Goal: Task Accomplishment & Management: Complete application form

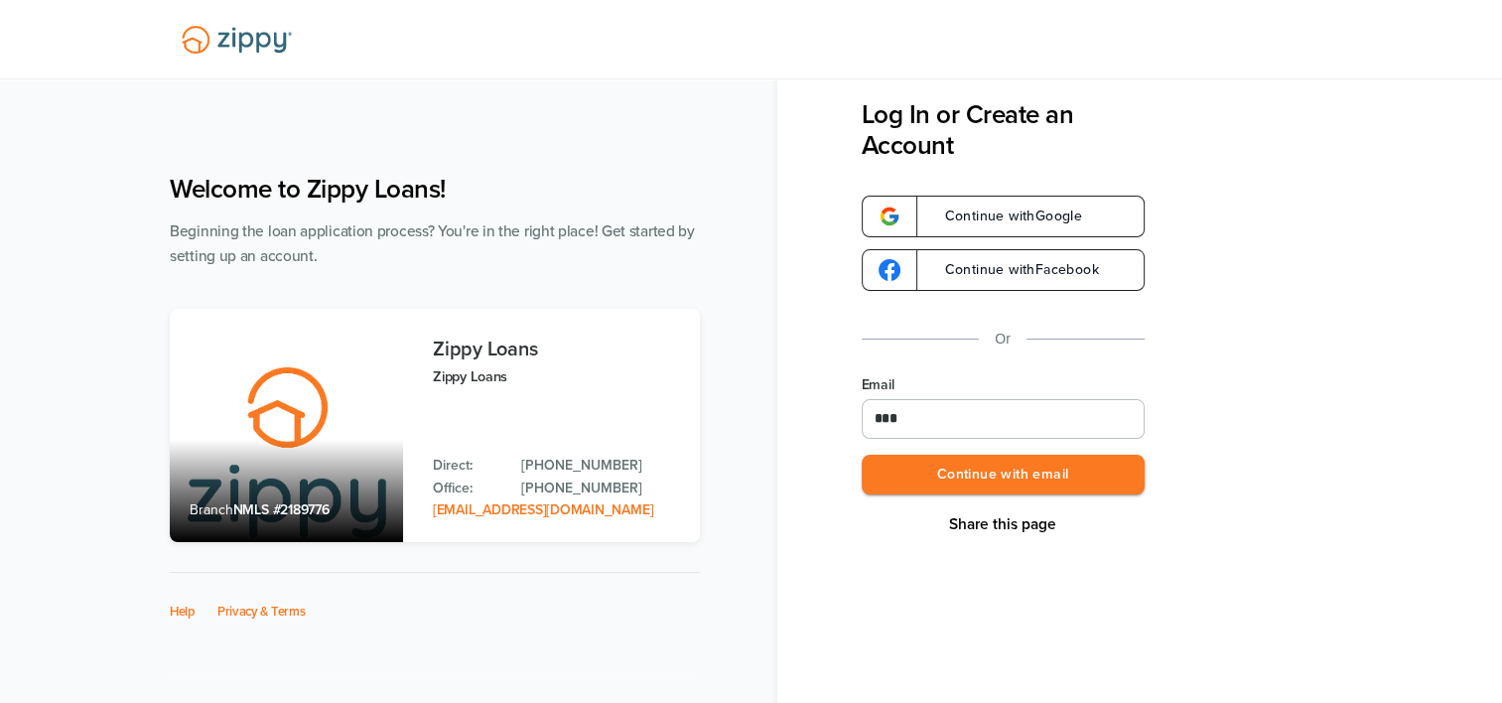
type input "**********"
click at [1015, 477] on button "Continue with email" at bounding box center [1003, 475] width 283 height 41
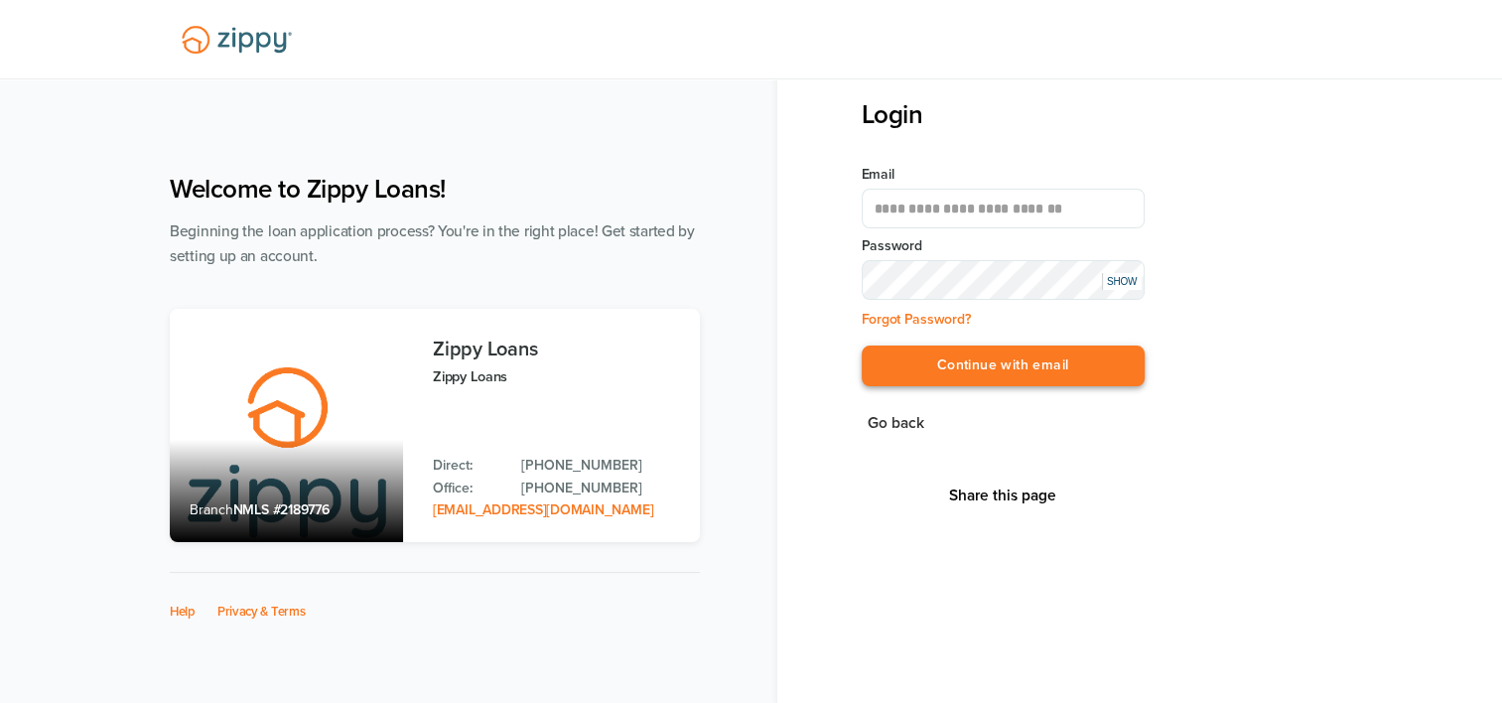
click at [1009, 373] on button "Continue with email" at bounding box center [1003, 366] width 283 height 41
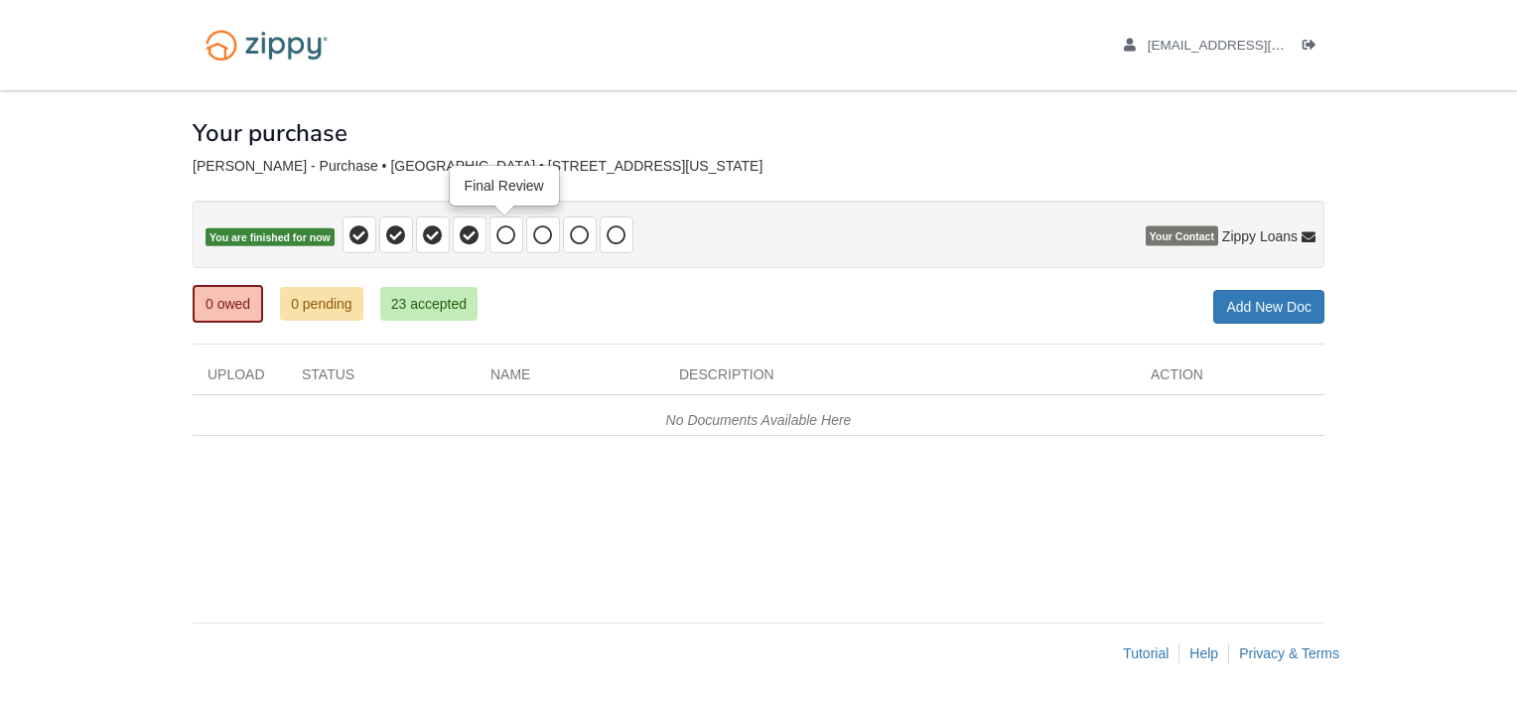
click at [504, 230] on icon at bounding box center [506, 235] width 20 height 20
drag, startPoint x: 504, startPoint y: 230, endPoint x: 419, endPoint y: 419, distance: 207.1
click at [419, 419] on div "No Documents Available Here" at bounding box center [759, 415] width 1132 height 41
